Goal: Task Accomplishment & Management: Use online tool/utility

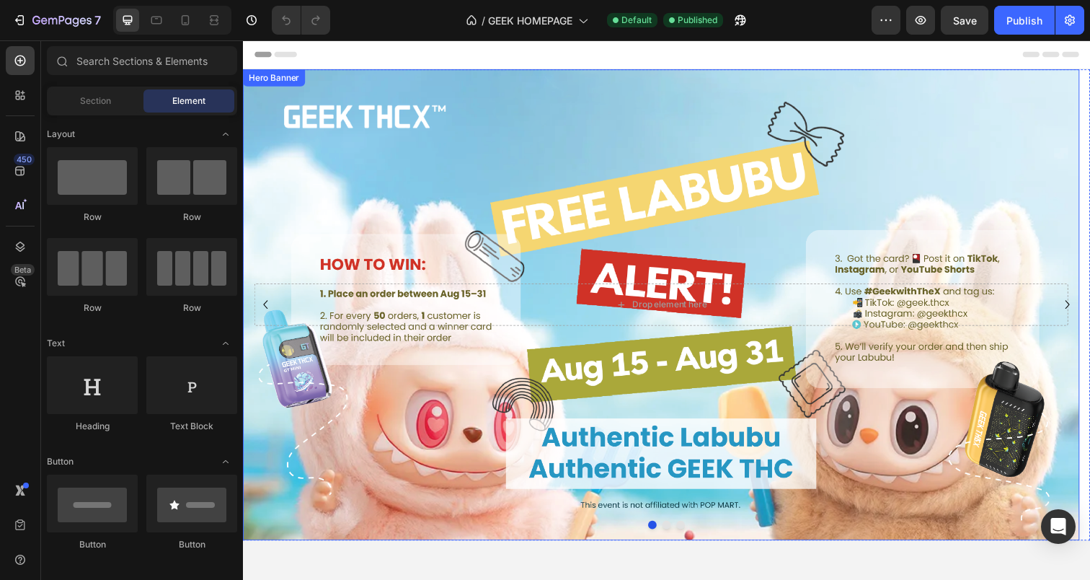
click at [513, 177] on div "Background Image" at bounding box center [670, 310] width 854 height 481
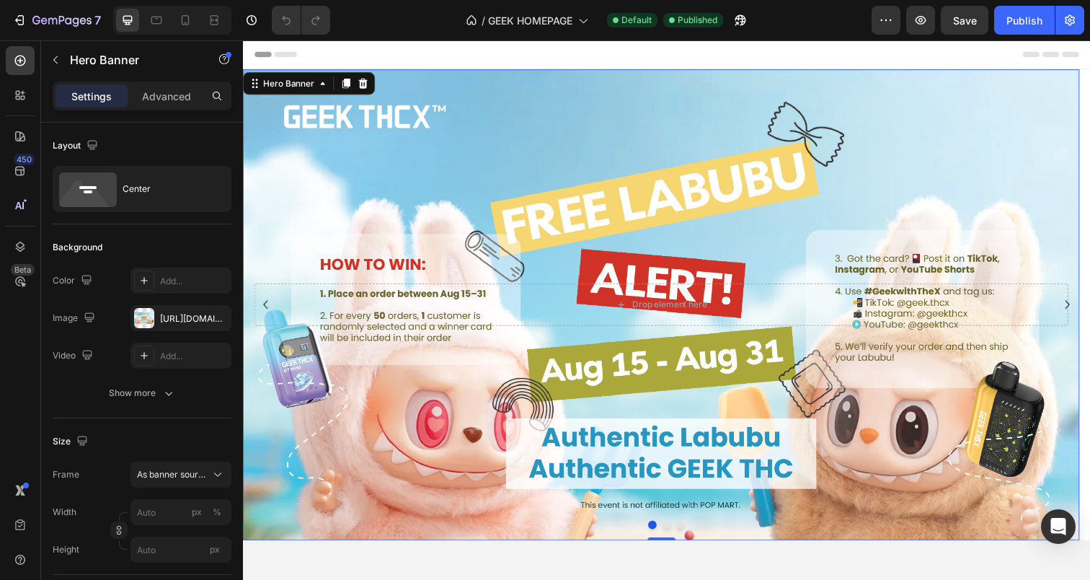
click at [414, 179] on div "Background Image" at bounding box center [670, 310] width 854 height 481
click at [587, 175] on div "Background Image" at bounding box center [670, 310] width 854 height 481
click at [627, 177] on div "Background Image" at bounding box center [670, 310] width 854 height 481
click at [156, 324] on div "[URL][DOMAIN_NAME]" at bounding box center [180, 318] width 101 height 26
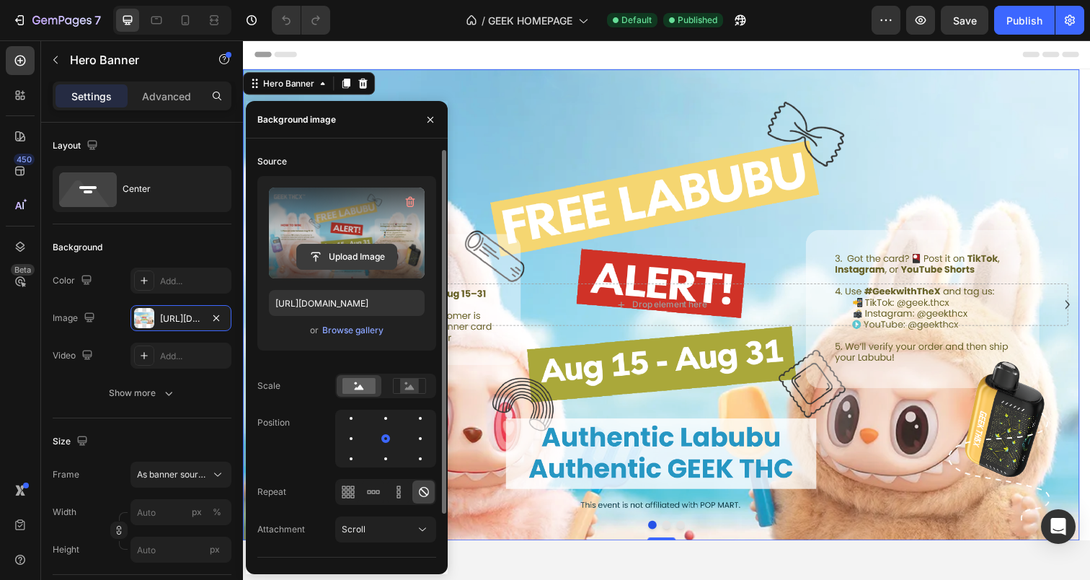
click at [361, 250] on input "file" at bounding box center [346, 256] width 99 height 25
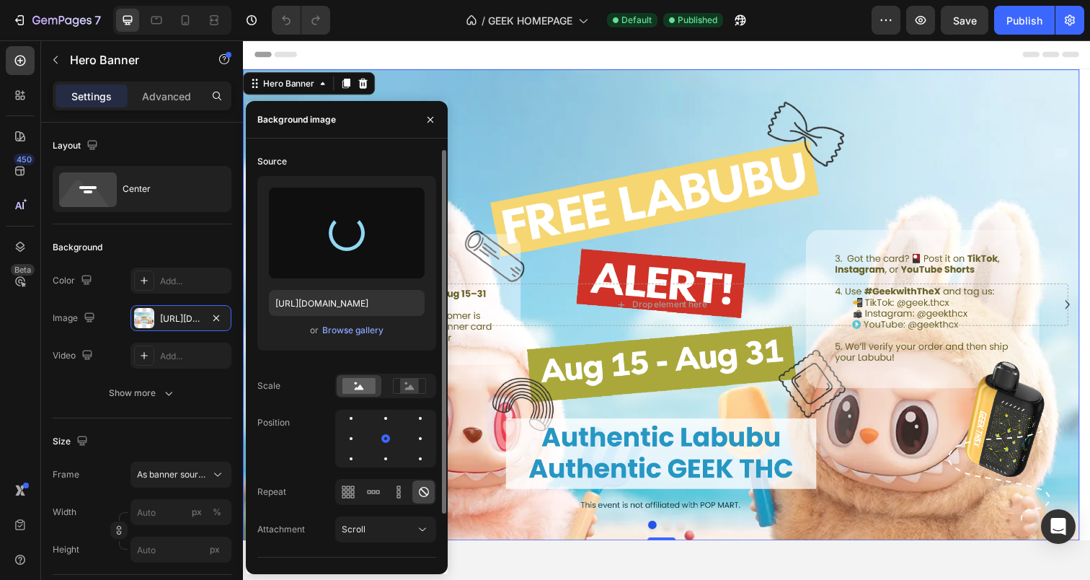
type input "[URL][DOMAIN_NAME]"
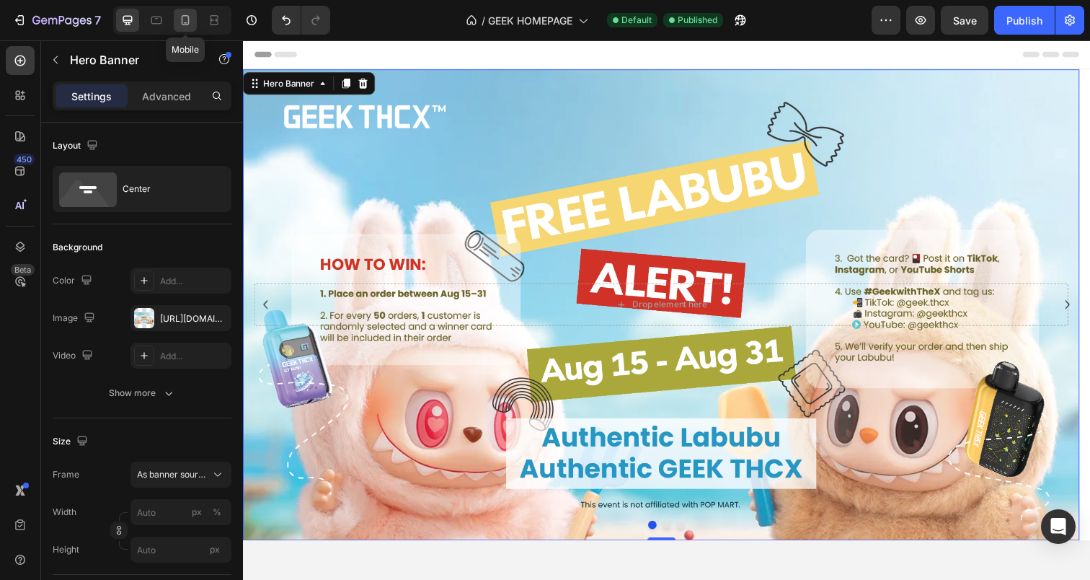
click at [182, 22] on icon at bounding box center [185, 20] width 14 height 14
type input "100%"
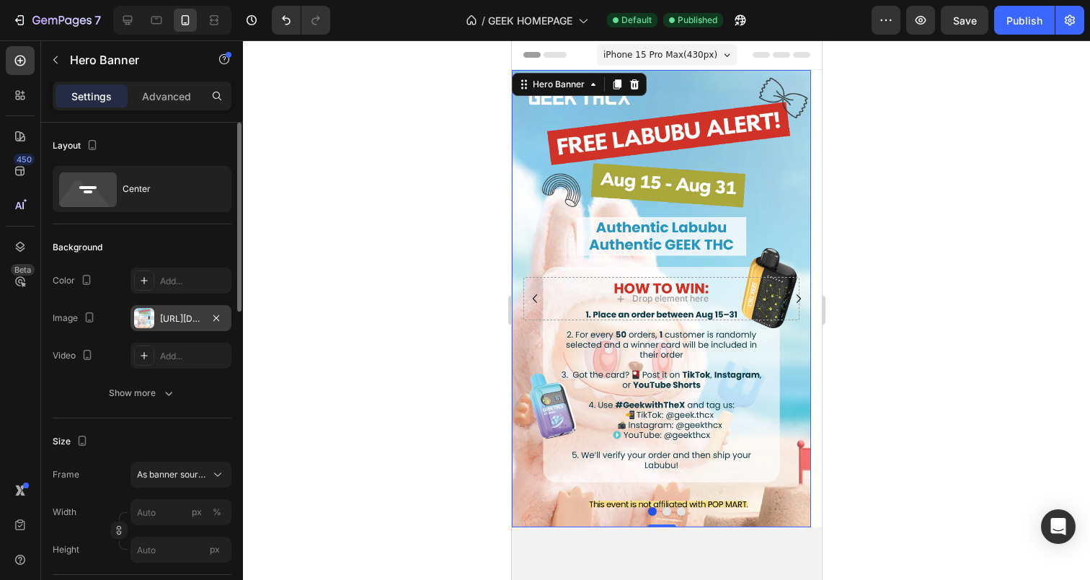
click at [169, 325] on div "[URL][DOMAIN_NAME]" at bounding box center [180, 318] width 101 height 26
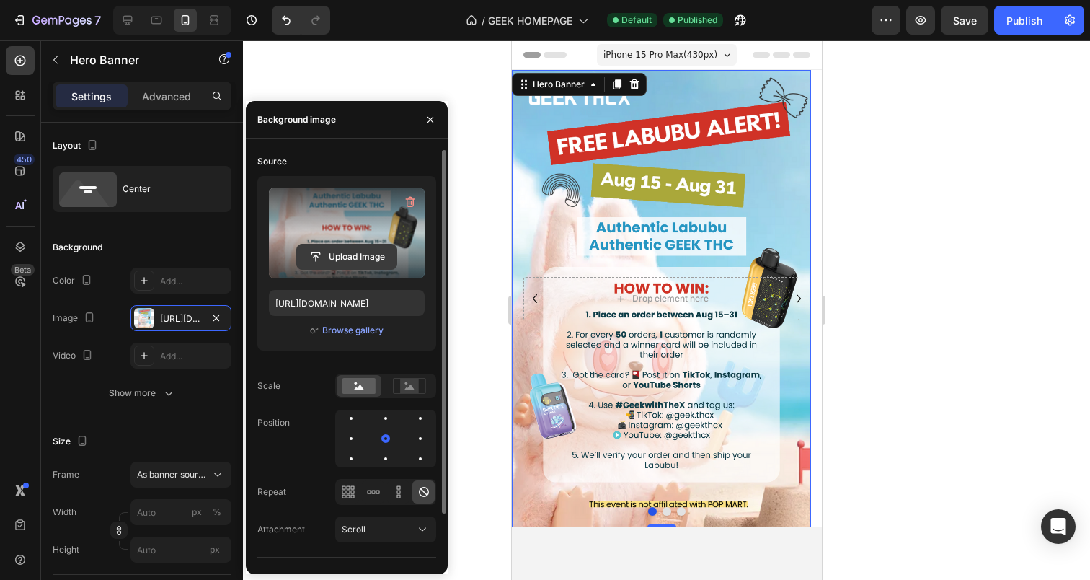
click at [342, 260] on input "file" at bounding box center [346, 256] width 99 height 25
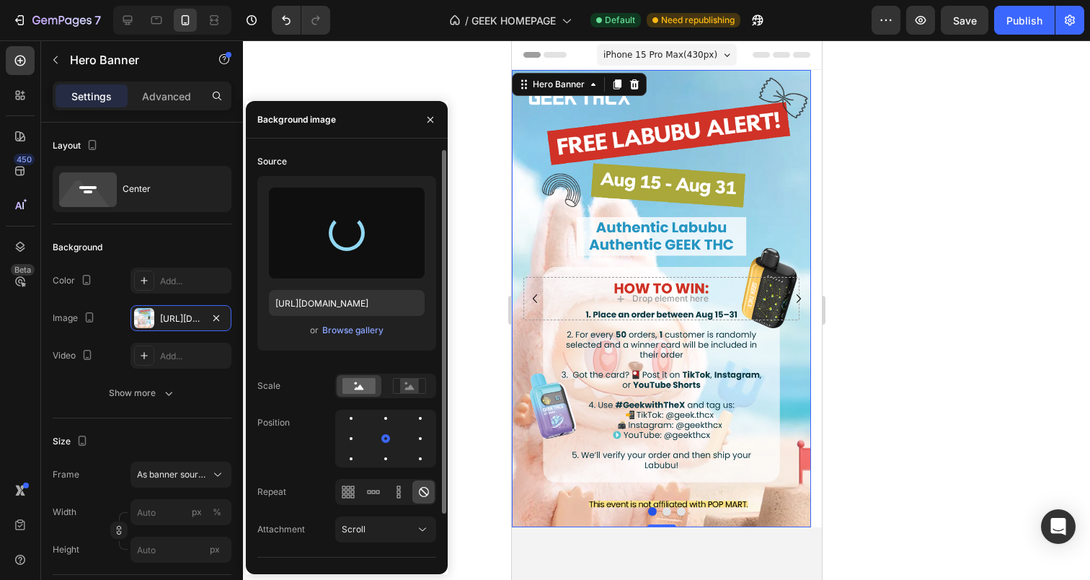
type input "[URL][DOMAIN_NAME]"
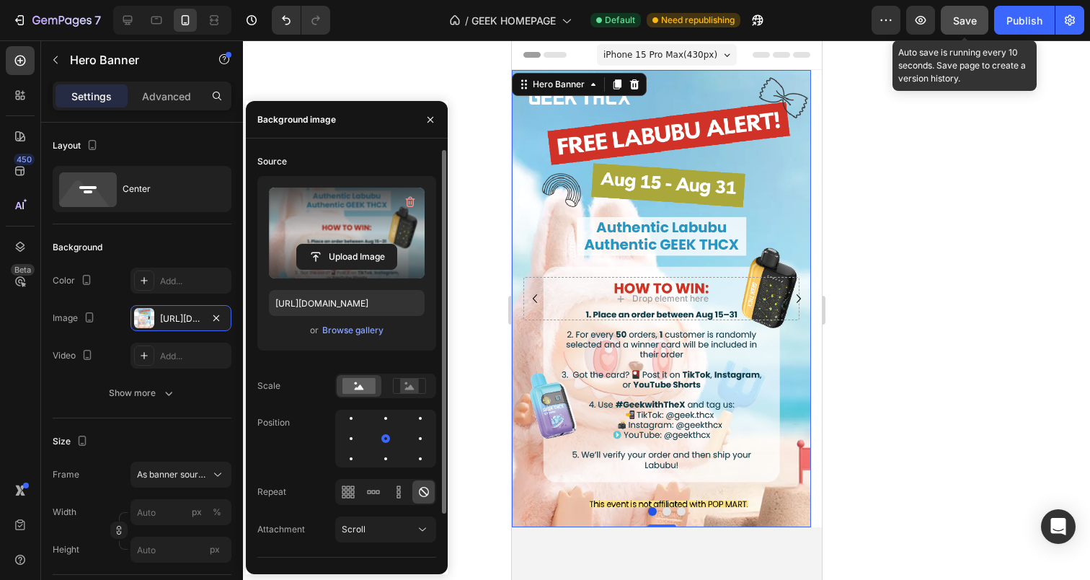
click at [969, 26] on div "Save" at bounding box center [965, 20] width 24 height 15
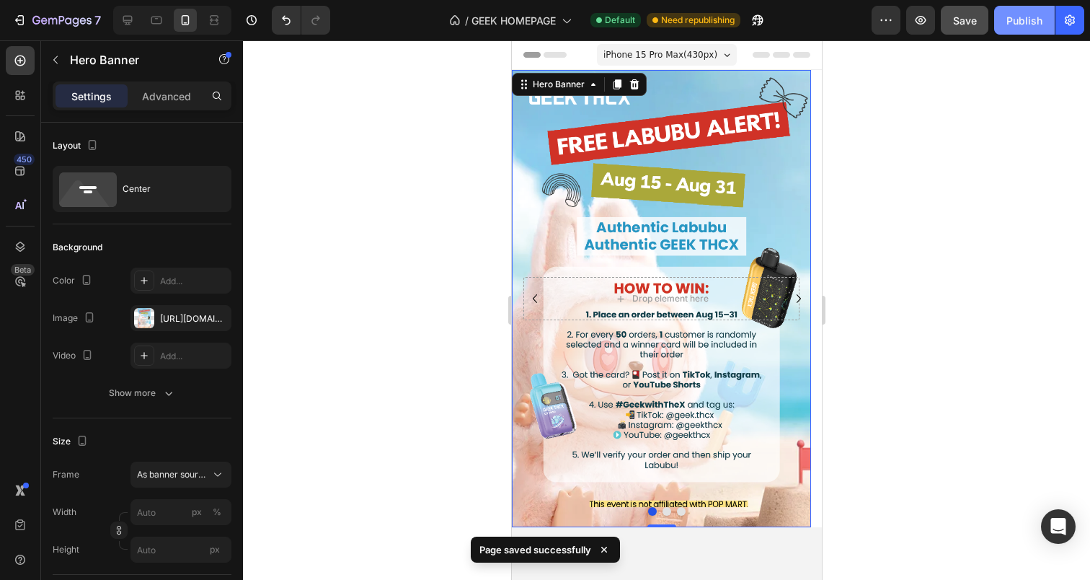
click at [1006, 26] on button "Publish" at bounding box center [1024, 20] width 61 height 29
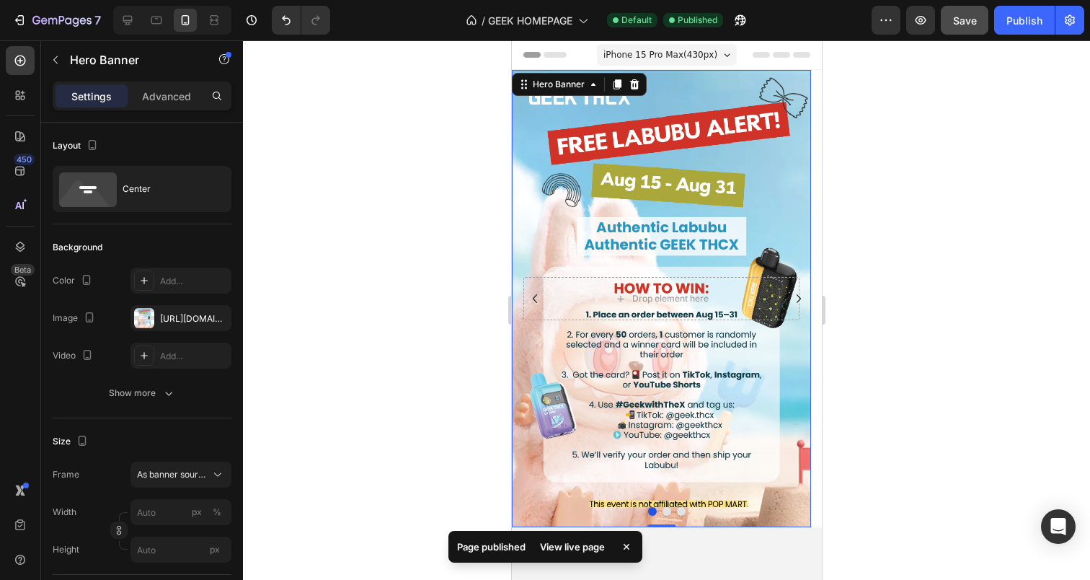
click at [564, 546] on div "View live page" at bounding box center [572, 546] width 82 height 20
